Goal: Information Seeking & Learning: Obtain resource

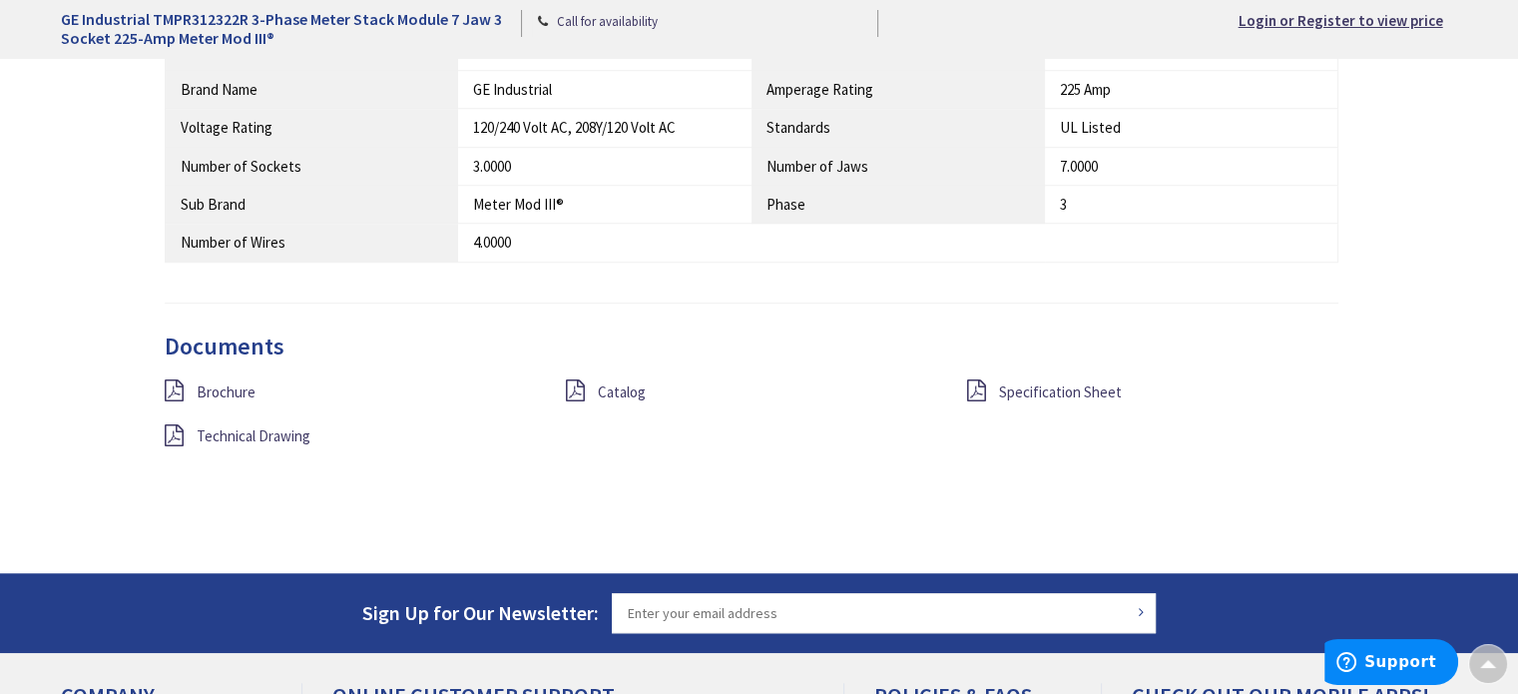
scroll to position [1497, 0]
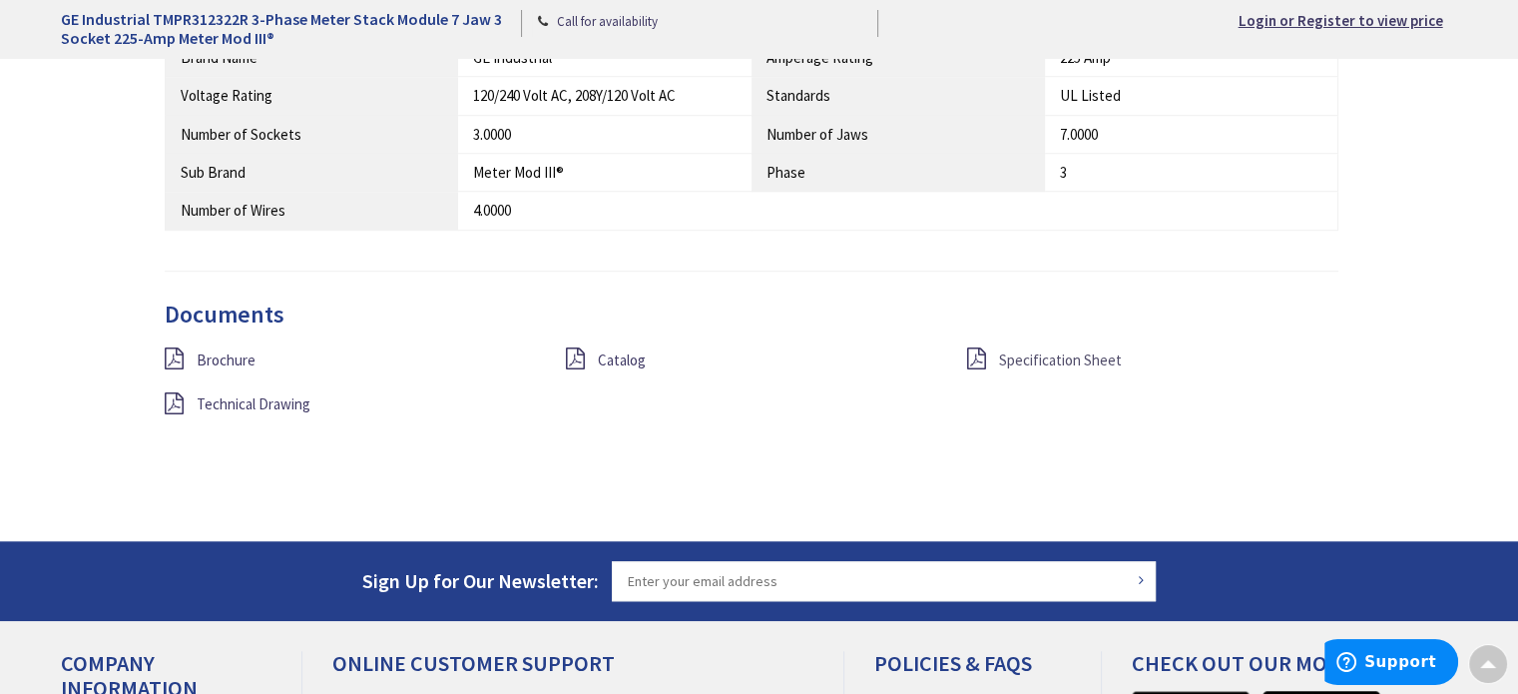
click at [1022, 366] on link "Specification Sheet" at bounding box center [1060, 359] width 123 height 21
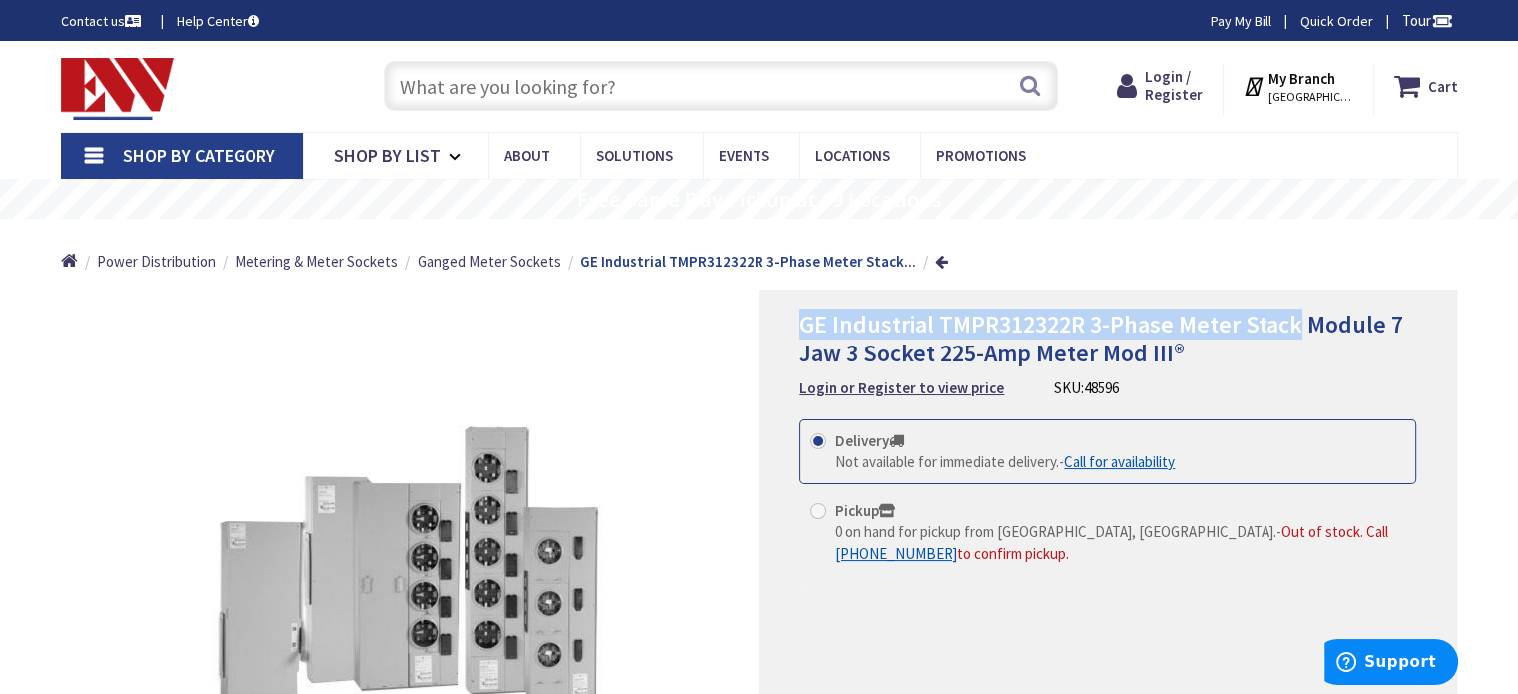
drag, startPoint x: 1294, startPoint y: 326, endPoint x: 798, endPoint y: 309, distance: 496.3
click at [798, 309] on div "GE Industrial TMPR312322R 3-Phase Meter Stack Module 7 Jaw 3 Socket 225-Amp Met…" at bounding box center [1108, 578] width 699 height 578
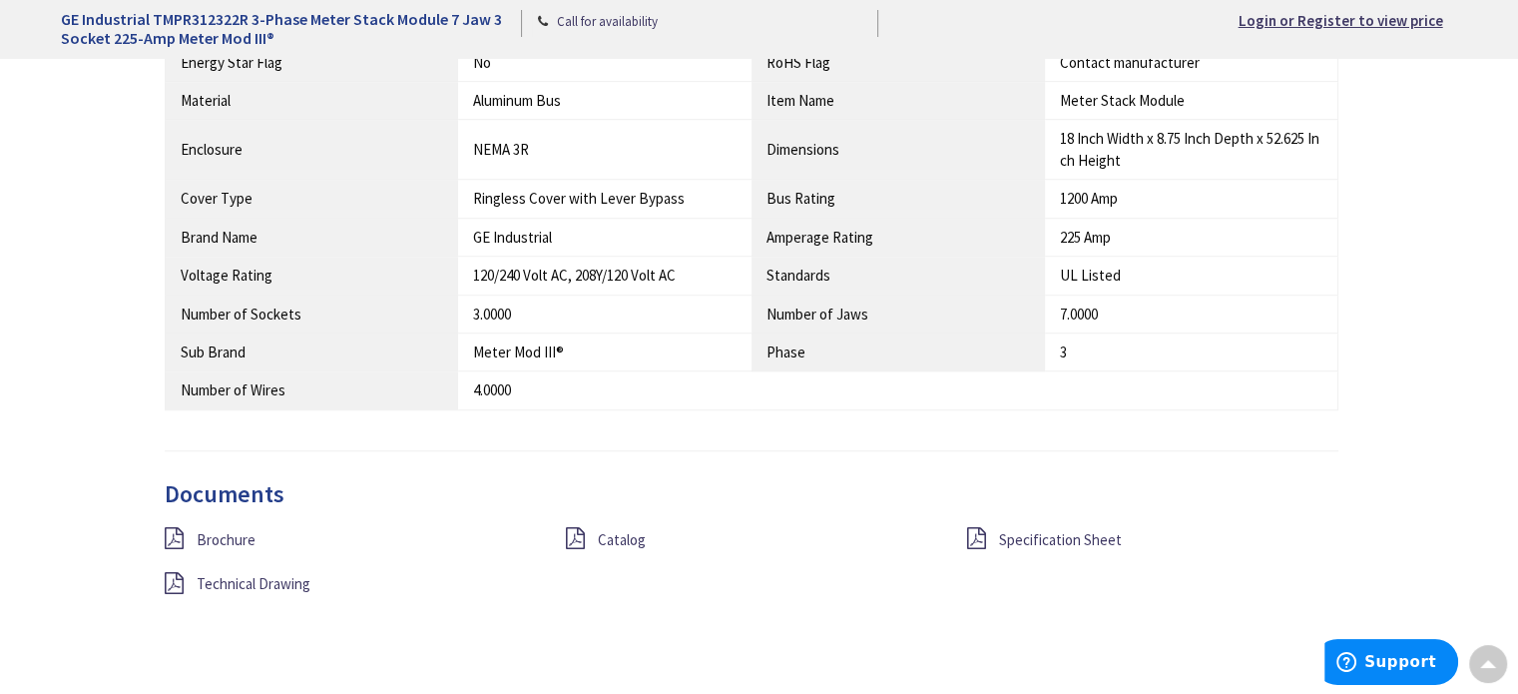
scroll to position [1297, 0]
